Goal: Information Seeking & Learning: Stay updated

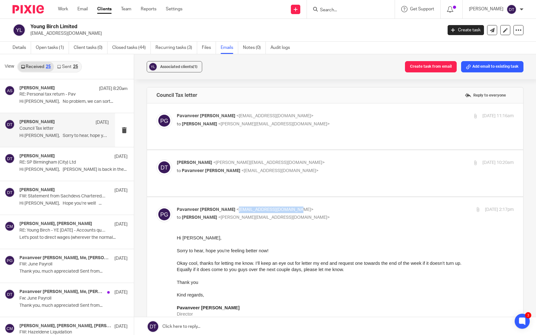
scroll to position [1, 0]
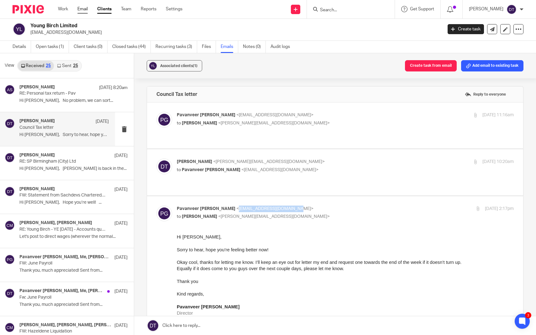
click at [87, 10] on link "Email" at bounding box center [82, 9] width 10 height 6
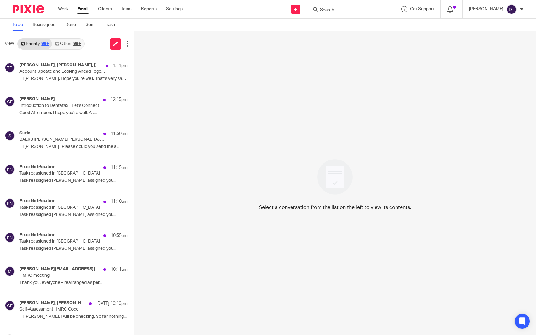
click at [64, 48] on link "Other 99+" at bounding box center [68, 44] width 32 height 10
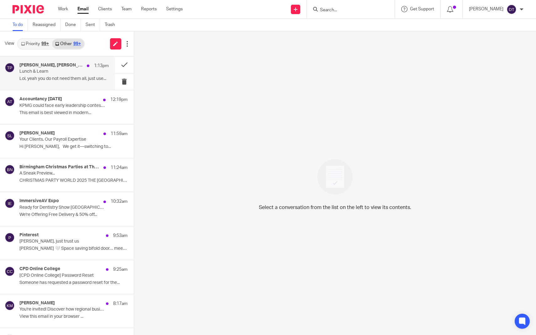
click at [55, 74] on div "[PERSON_NAME], [PERSON_NAME], Me, [PERSON_NAME] 1:13pm [PERSON_NAME] & Learn Lo…" at bounding box center [63, 73] width 89 height 21
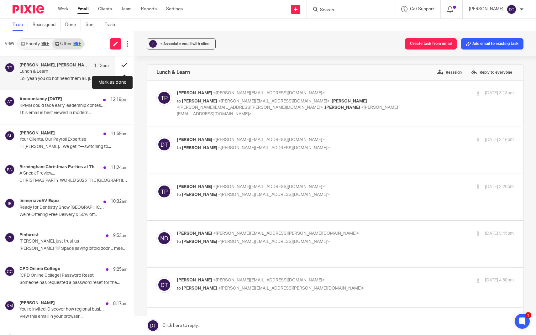
click at [124, 65] on button at bounding box center [124, 64] width 19 height 17
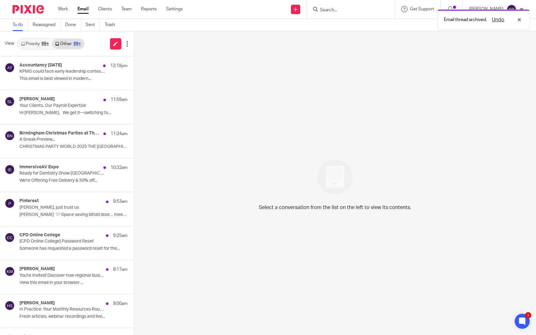
click at [38, 40] on link "Priority 99+" at bounding box center [35, 44] width 34 height 10
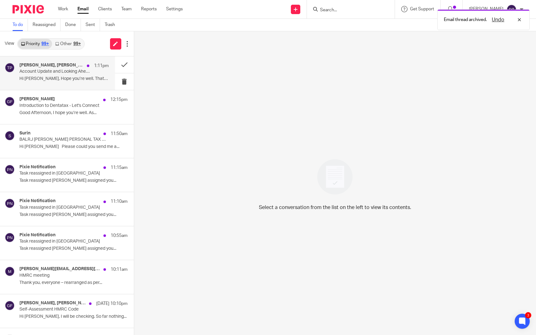
click at [51, 65] on h4 "[PERSON_NAME], [PERSON_NAME], [PERSON_NAME], [PERSON_NAME]" at bounding box center [51, 65] width 64 height 5
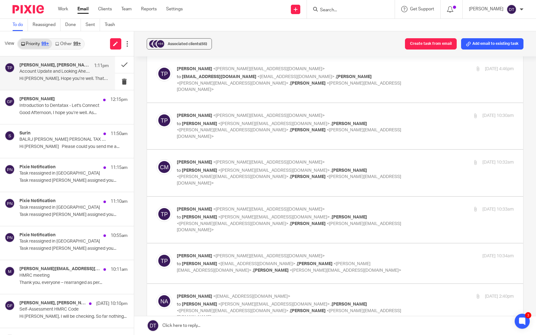
scroll to position [1101, 0]
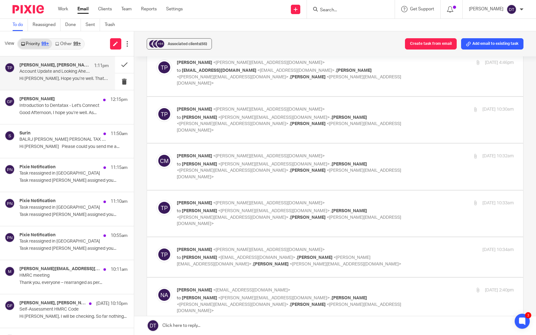
click at [73, 43] on div "99+" at bounding box center [77, 44] width 8 height 4
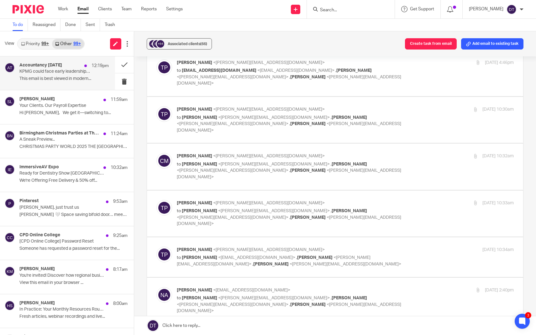
click at [65, 71] on p "KPMG could face early leadership contest to lead UK arm" at bounding box center [54, 71] width 71 height 5
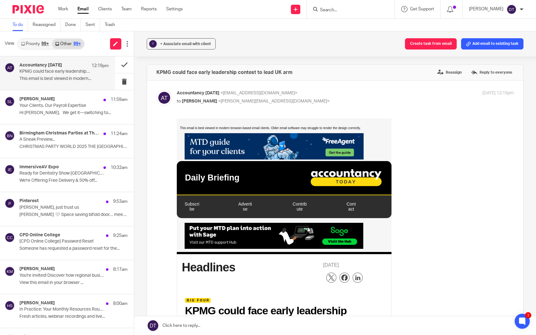
scroll to position [0, 0]
click at [125, 63] on button at bounding box center [124, 64] width 19 height 17
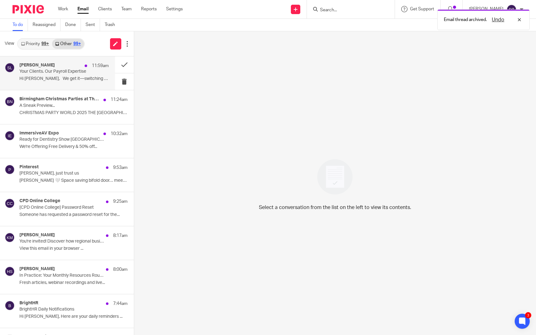
click at [79, 71] on p "Your Clients. Our Payroll Expertise" at bounding box center [54, 71] width 71 height 5
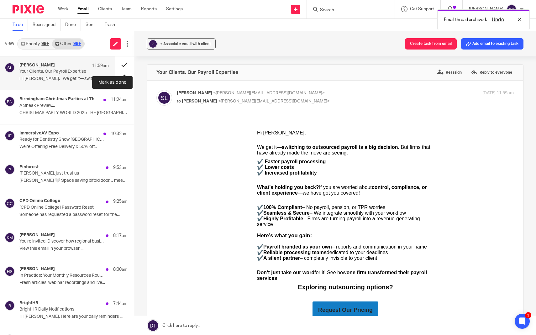
click at [128, 64] on button at bounding box center [124, 64] width 19 height 17
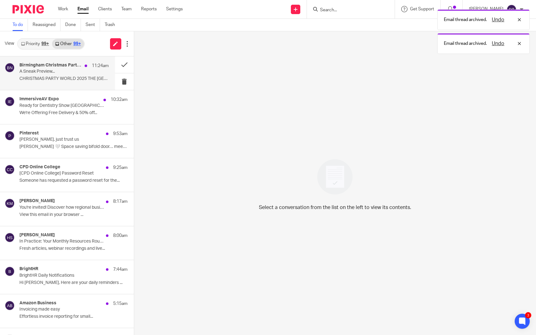
click at [74, 71] on p "A Sneak Preview..." at bounding box center [54, 71] width 71 height 5
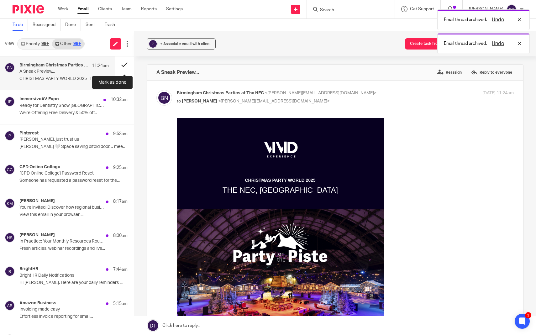
click at [124, 65] on button at bounding box center [124, 64] width 19 height 17
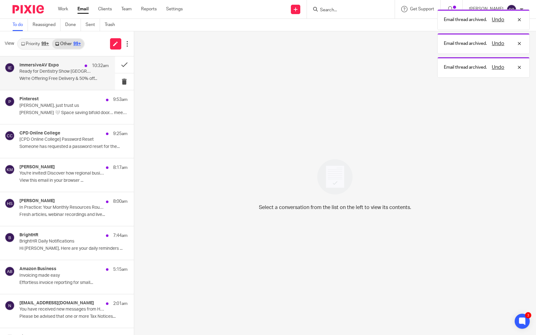
click at [82, 75] on div "ImmersiveAV Expo 10:32am Ready for Dentistry Show [GEOGRAPHIC_DATA] 2025? Let’s…" at bounding box center [63, 73] width 89 height 21
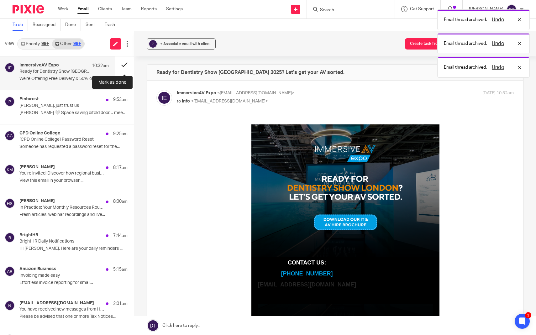
click at [125, 66] on button at bounding box center [124, 64] width 19 height 17
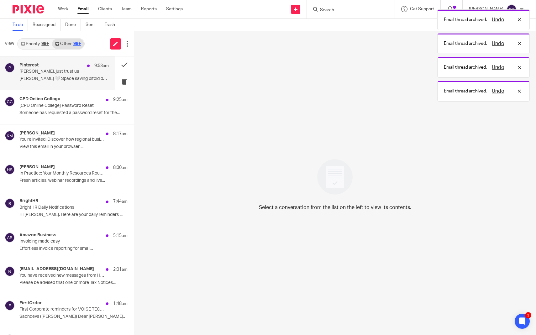
click at [80, 80] on p "[PERSON_NAME] 🤍 Space saving bifold door… meet barn..." at bounding box center [63, 78] width 89 height 5
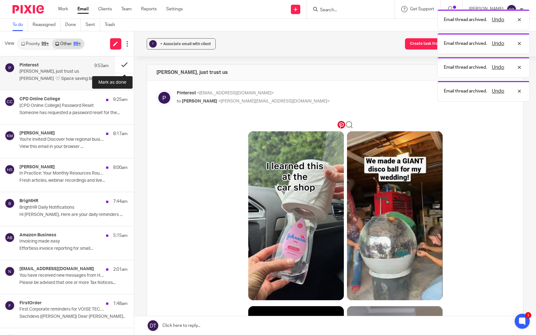
click at [122, 63] on button at bounding box center [124, 64] width 19 height 17
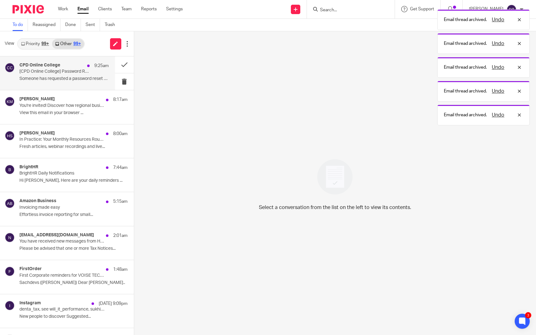
click at [87, 79] on p "Someone has requested a password reset for the..." at bounding box center [63, 78] width 89 height 5
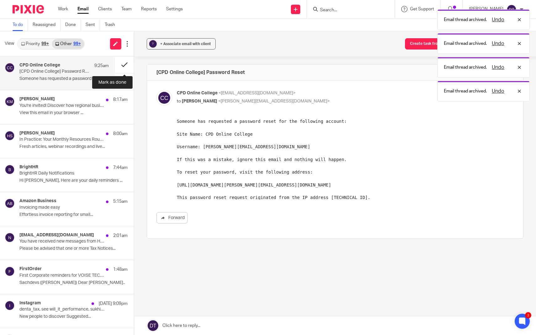
click at [124, 66] on button at bounding box center [124, 64] width 19 height 17
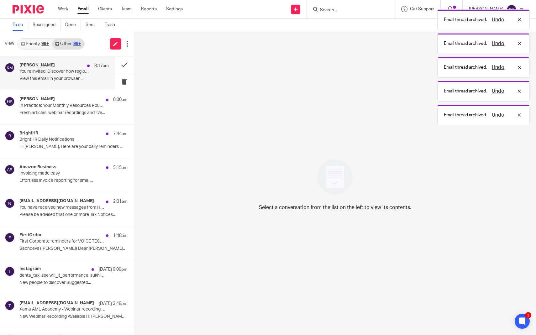
click at [87, 75] on div "[PERSON_NAME] 8:17am You're invited! Discover how regional business support pro…" at bounding box center [63, 73] width 89 height 21
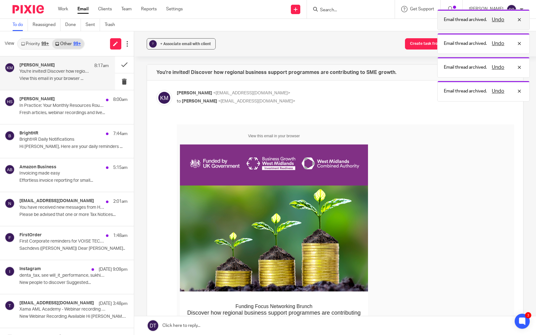
click at [499, 20] on button "Undo" at bounding box center [498, 20] width 16 height 8
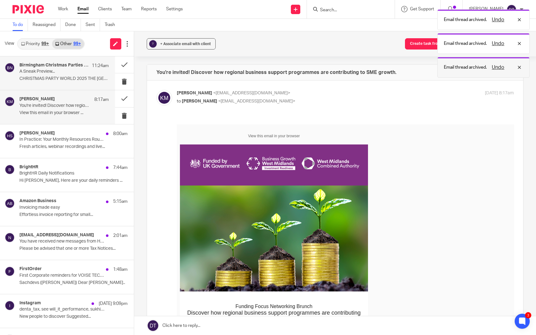
click at [496, 67] on button "Undo" at bounding box center [498, 68] width 16 height 8
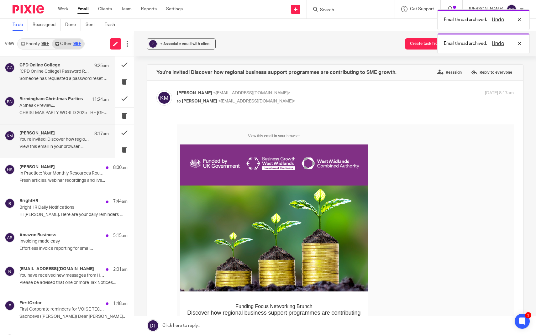
click at [40, 101] on h4 "Birmingham Christmas Parties at The NEC" at bounding box center [53, 99] width 69 height 5
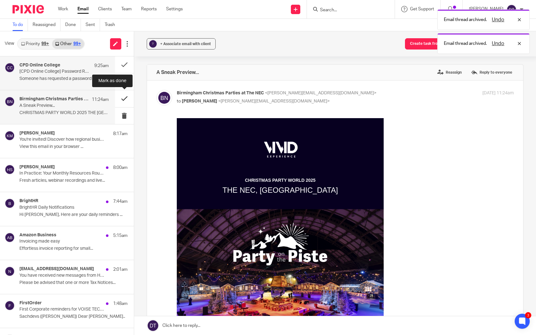
click at [125, 97] on button at bounding box center [124, 98] width 19 height 17
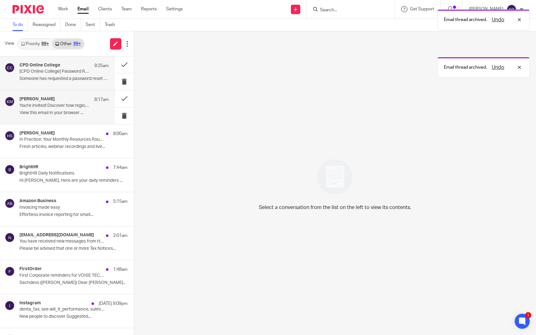
click at [79, 111] on p "View this email in your browser ..." at bounding box center [63, 112] width 89 height 5
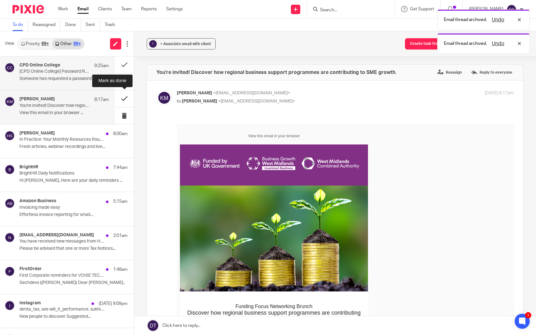
click at [128, 94] on button at bounding box center [124, 98] width 19 height 17
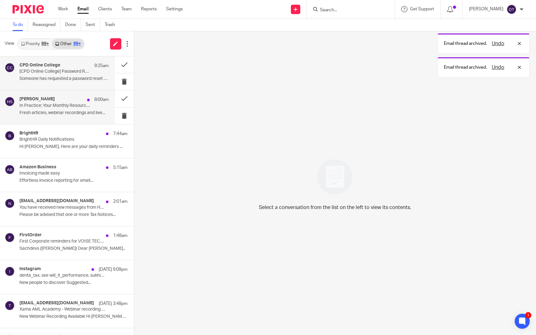
click at [76, 106] on p "In Practice: Your Monthly Resources Roundup" at bounding box center [54, 105] width 71 height 5
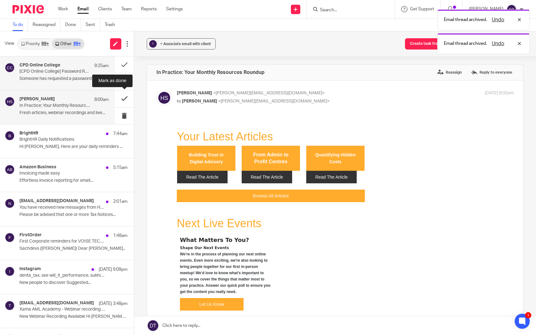
click at [125, 99] on button at bounding box center [124, 98] width 19 height 17
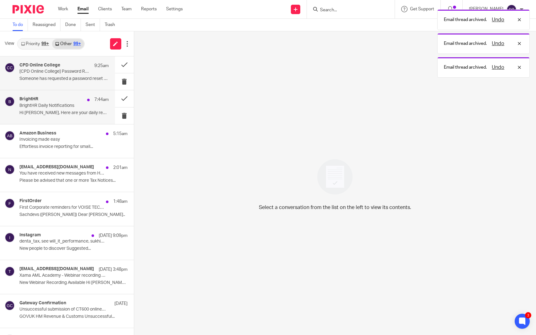
click at [77, 104] on p "BrightHR Daily Notifications" at bounding box center [54, 105] width 71 height 5
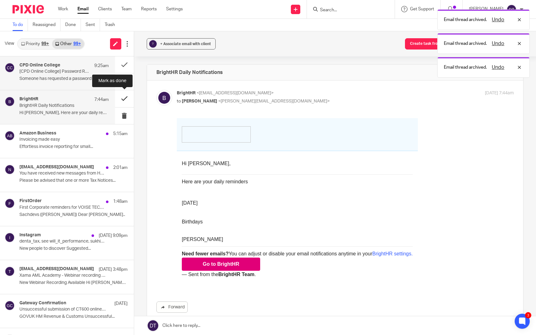
click at [125, 97] on button at bounding box center [124, 98] width 19 height 17
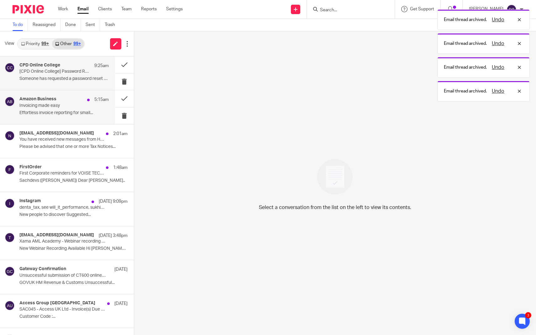
click at [70, 111] on p "Effortless invoice reporting for small..." at bounding box center [63, 112] width 89 height 5
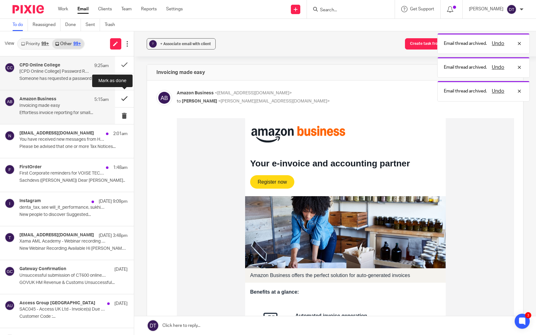
click at [124, 97] on button at bounding box center [124, 98] width 19 height 17
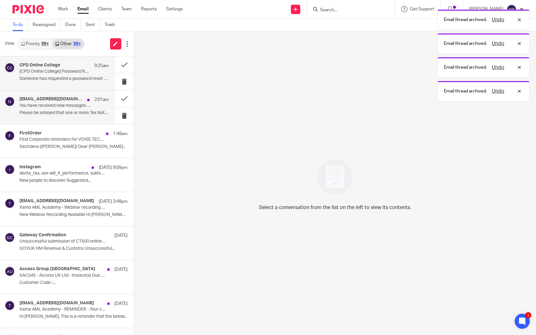
click at [73, 102] on h4 "[EMAIL_ADDRESS][DOMAIN_NAME]" at bounding box center [51, 99] width 65 height 5
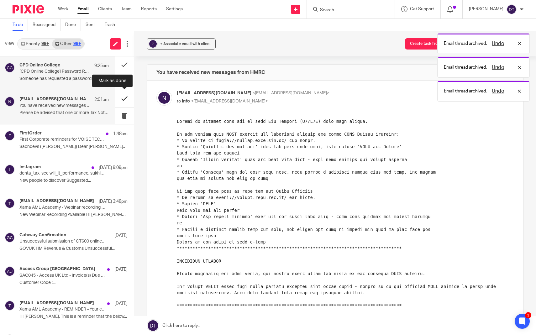
click at [126, 97] on button at bounding box center [124, 98] width 19 height 17
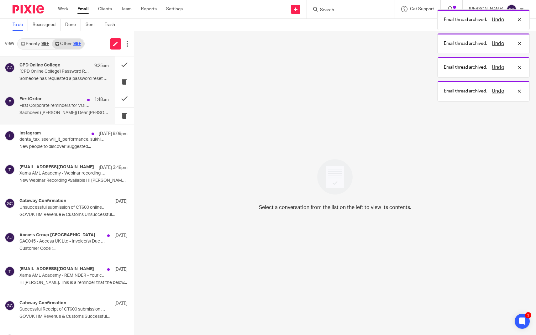
click at [76, 107] on p "First Corporate reminders for VOISE TECH LTD etc." at bounding box center [54, 105] width 71 height 5
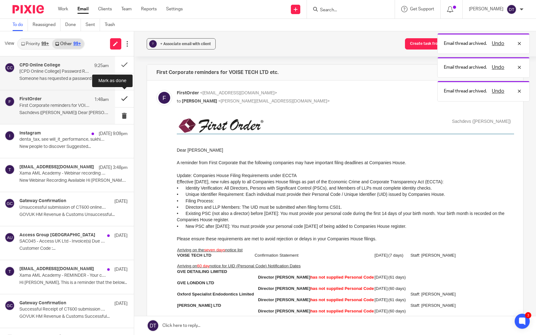
click at [122, 97] on button at bounding box center [124, 98] width 19 height 17
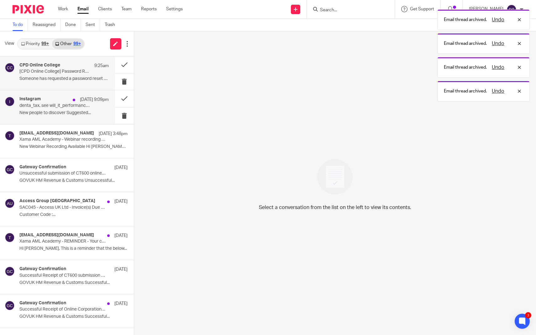
click at [87, 109] on div "Instagram [DATE] 9:09pm denta_tax, see will_it_performance, sukhi_p and more in…" at bounding box center [63, 107] width 89 height 21
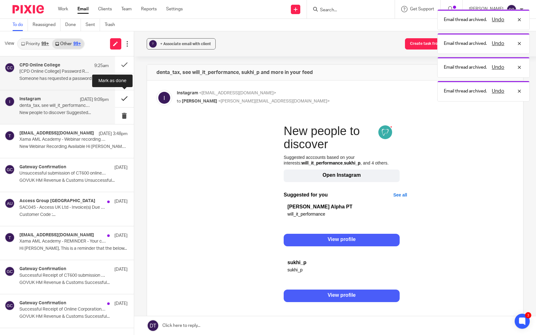
click at [127, 100] on button at bounding box center [124, 98] width 19 height 17
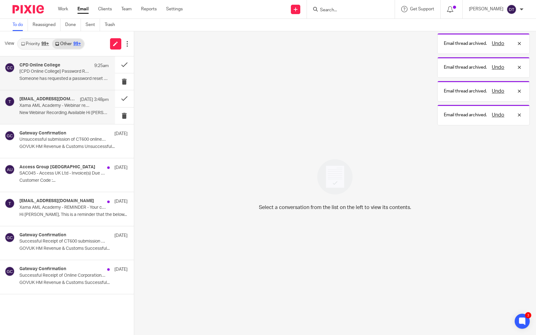
click at [70, 104] on p "Xama AML Academy - Webinar recording "[Webinar Recording] Companies House IDV r…" at bounding box center [54, 105] width 71 height 5
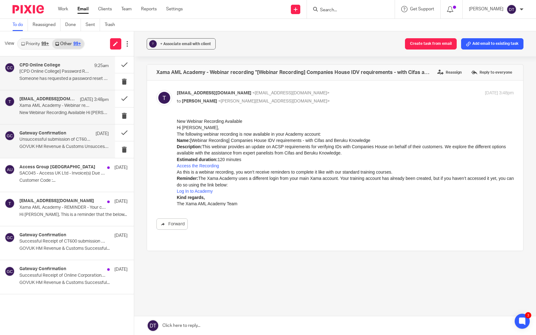
click at [44, 144] on p "GOVUK HM Revenue & Customs Unsuccessful..." at bounding box center [63, 146] width 89 height 5
click at [55, 175] on p "SAC045 - Access UK Ltd - Invoice(s) Due [DATE]" at bounding box center [54, 173] width 71 height 5
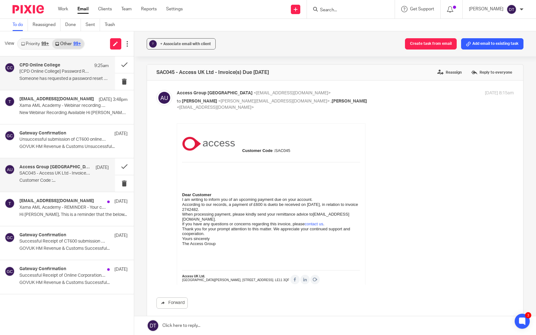
click at [41, 38] on div "View Priority 99+ Other 99+" at bounding box center [67, 43] width 134 height 25
click at [40, 40] on link "Priority 99+" at bounding box center [35, 44] width 34 height 10
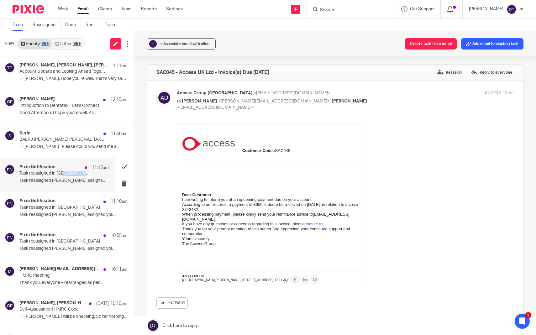
click at [63, 176] on div "Pixie Notification 11:15am Task reassigned in Pixie Task reassigned [PERSON_NAM…" at bounding box center [63, 175] width 89 height 21
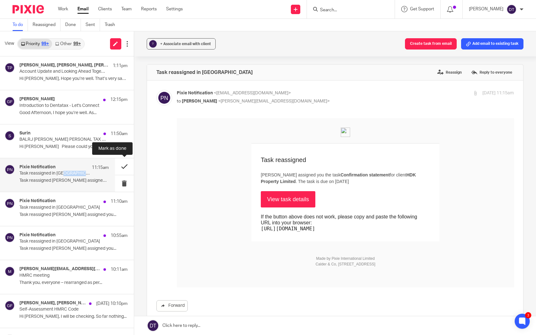
click at [123, 166] on button at bounding box center [124, 166] width 19 height 17
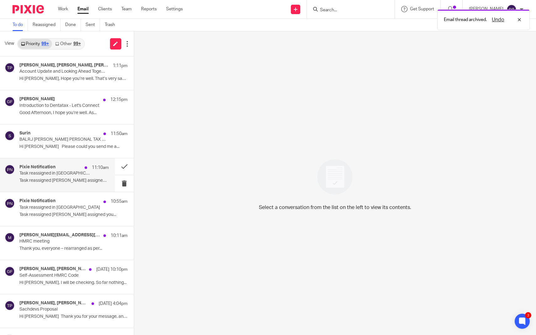
click at [91, 174] on div "Pixie Notification 11:10am Task reassigned in Pixie Task reassigned [PERSON_NAM…" at bounding box center [63, 175] width 89 height 21
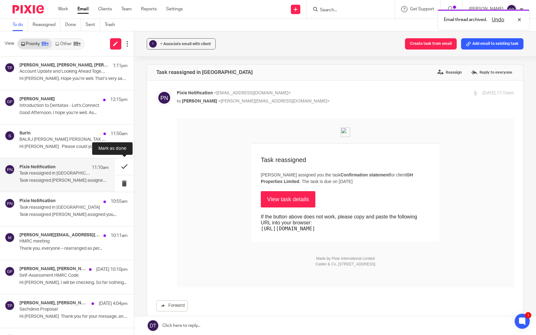
click at [128, 166] on button at bounding box center [124, 166] width 19 height 17
click at [77, 205] on p "Task reassigned in [GEOGRAPHIC_DATA]" at bounding box center [54, 207] width 71 height 5
